Goal: Check status: Check status

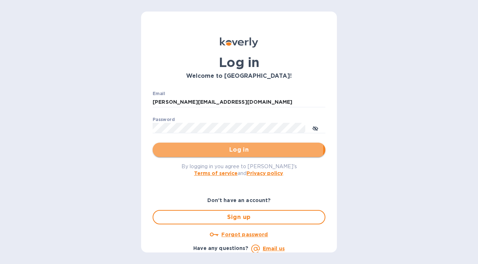
click at [192, 147] on span "Log in" at bounding box center [238, 150] width 161 height 9
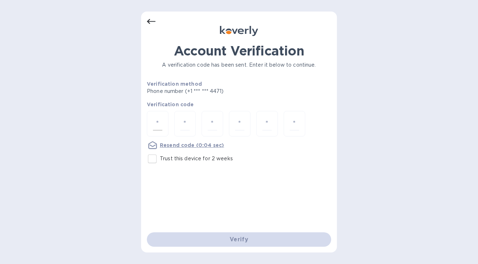
click at [160, 129] on input "number" at bounding box center [157, 123] width 9 height 13
type input "6"
type input "1"
type input "3"
type input "4"
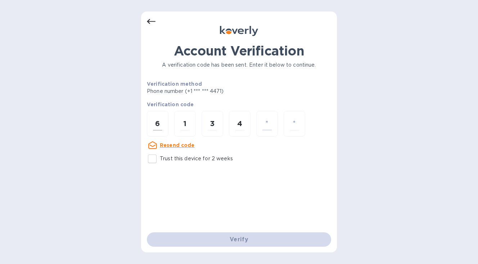
type input "0"
type input "6"
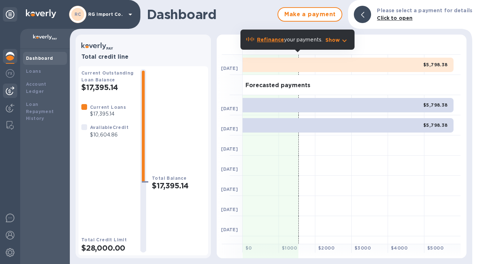
click at [10, 89] on img at bounding box center [10, 90] width 9 height 9
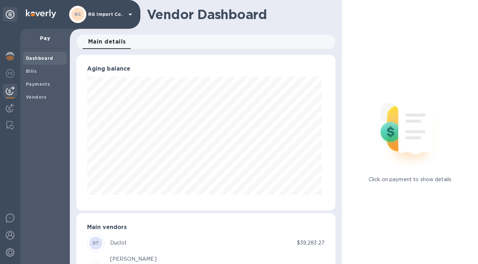
scroll to position [156, 256]
click at [36, 70] on b "Bills" at bounding box center [31, 70] width 11 height 5
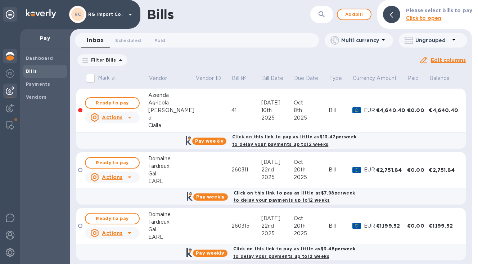
click at [10, 51] on div at bounding box center [10, 57] width 14 height 16
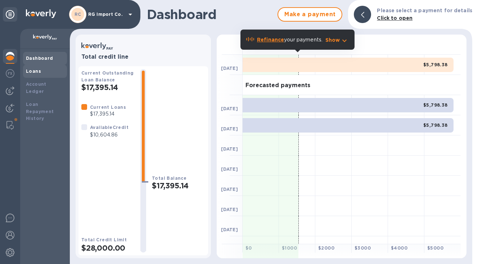
click at [37, 71] on b "Loans" at bounding box center [33, 70] width 15 height 5
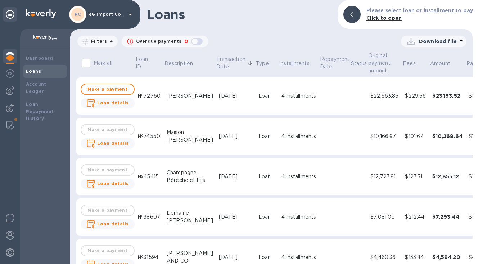
click at [186, 100] on div "[PERSON_NAME]" at bounding box center [190, 96] width 46 height 8
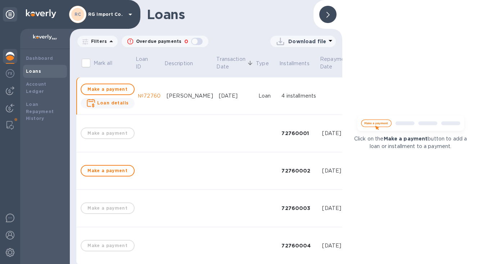
click at [289, 41] on p "Download file" at bounding box center [308, 41] width 38 height 7
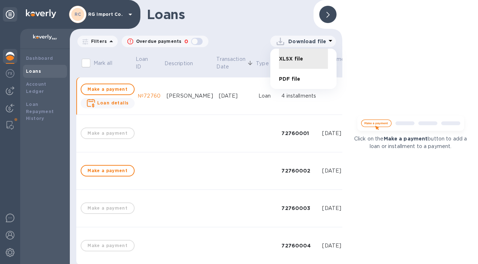
click at [285, 79] on li "PDF file" at bounding box center [303, 79] width 49 height 20
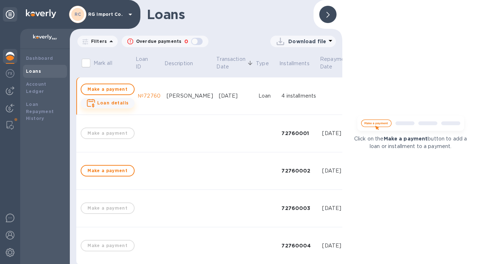
click at [117, 103] on b "Loan details" at bounding box center [113, 102] width 32 height 5
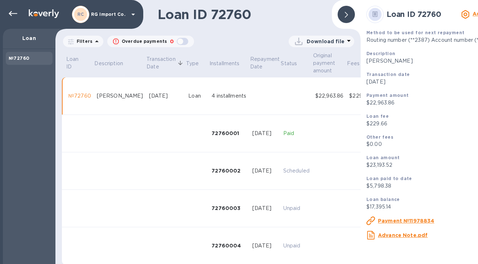
click at [312, 39] on p "Download file" at bounding box center [326, 41] width 38 height 7
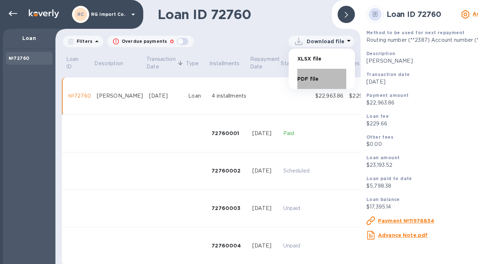
click at [303, 77] on li "PDF file" at bounding box center [322, 79] width 49 height 20
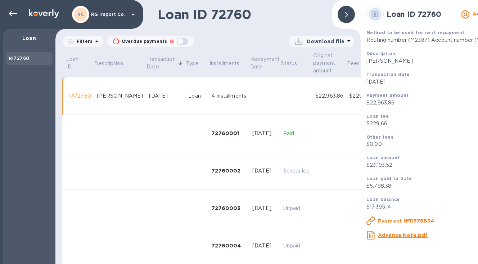
click at [347, 13] on icon at bounding box center [346, 15] width 3 height 6
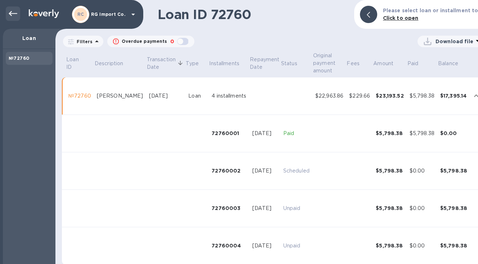
click at [13, 11] on icon at bounding box center [13, 13] width 9 height 9
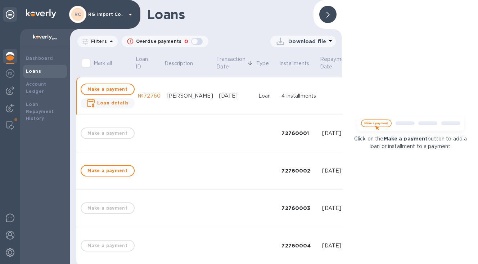
click at [148, 95] on div "№72760" at bounding box center [149, 96] width 23 height 8
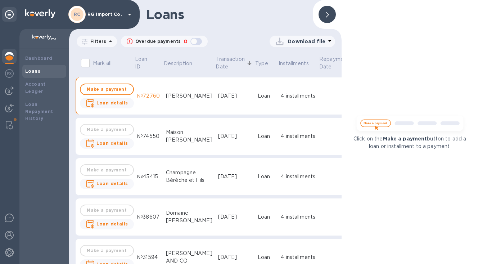
click at [215, 86] on td "[DATE]" at bounding box center [235, 95] width 40 height 37
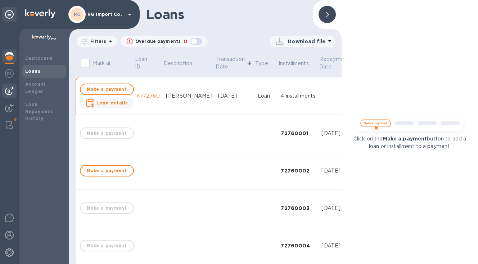
click at [10, 91] on img at bounding box center [9, 90] width 9 height 9
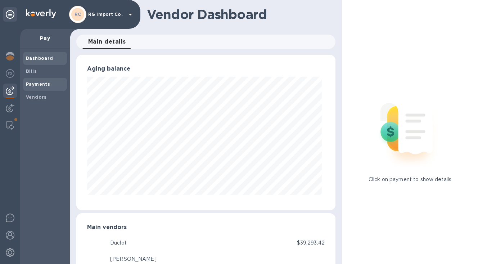
scroll to position [156, 256]
click at [39, 84] on b "Payments" at bounding box center [38, 83] width 24 height 5
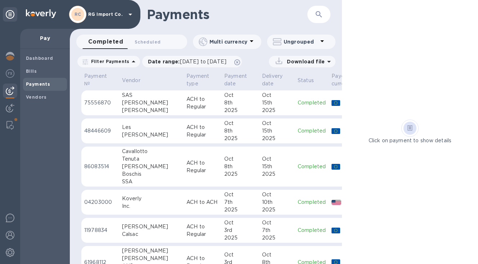
click at [187, 229] on p "ACH to Regular" at bounding box center [203, 230] width 32 height 15
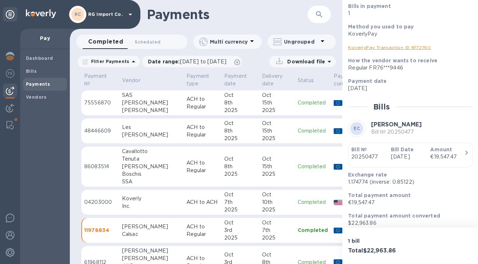
scroll to position [83, 0]
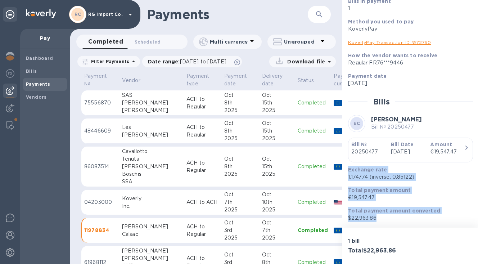
drag, startPoint x: 379, startPoint y: 218, endPoint x: 347, endPoint y: 174, distance: 54.7
click at [346, 172] on div "Exchange rate 1.174774 (inverse: 0.85122) Total payment amount €19,547.47 Total…" at bounding box center [407, 194] width 125 height 62
copy div "Exchange rate 1.174774 (inverse: 0.85122) Total payment amount €19,547.47 Total…"
click at [31, 69] on b "Bills" at bounding box center [31, 70] width 11 height 5
